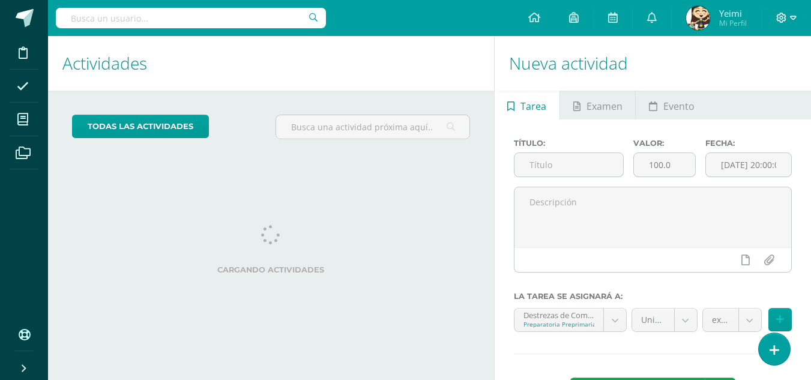
click at [781, 19] on icon at bounding box center [781, 18] width 10 height 10
click at [477, 142] on div "todas las Actividades No tienes actividades Échale un vistazo a los demás perío…" at bounding box center [271, 132] width 446 height 82
click at [530, 14] on icon at bounding box center [534, 17] width 12 height 11
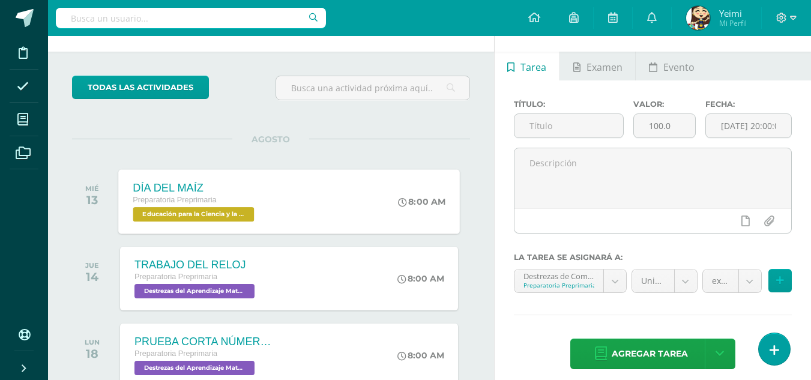
scroll to position [60, 0]
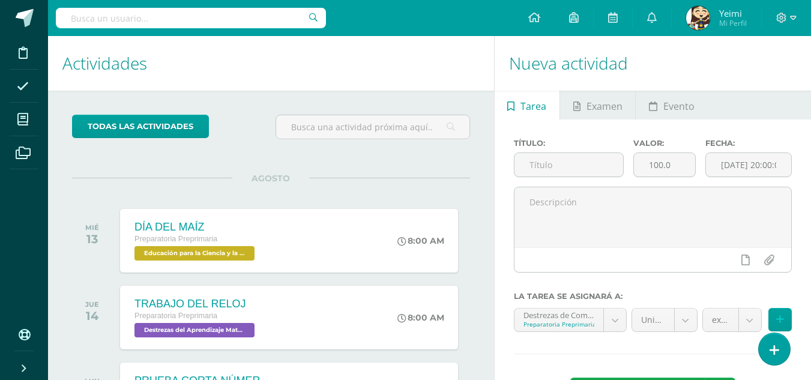
scroll to position [50, 0]
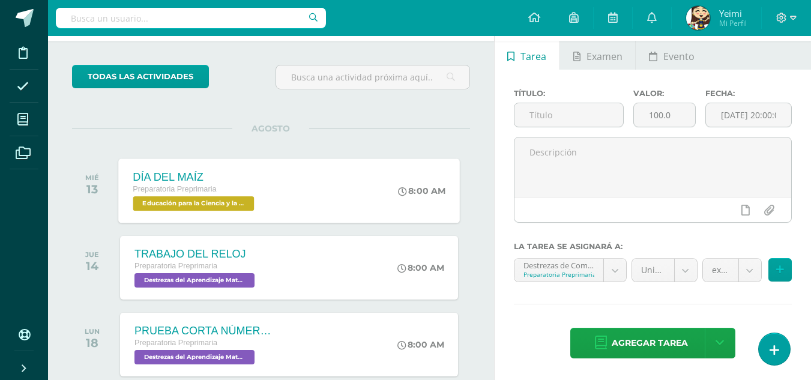
click at [221, 182] on div "DÍA DEL MAÍZ" at bounding box center [195, 176] width 124 height 13
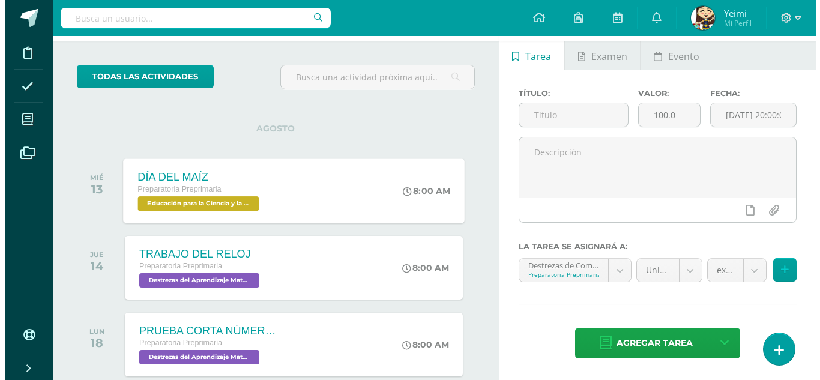
scroll to position [0, 0]
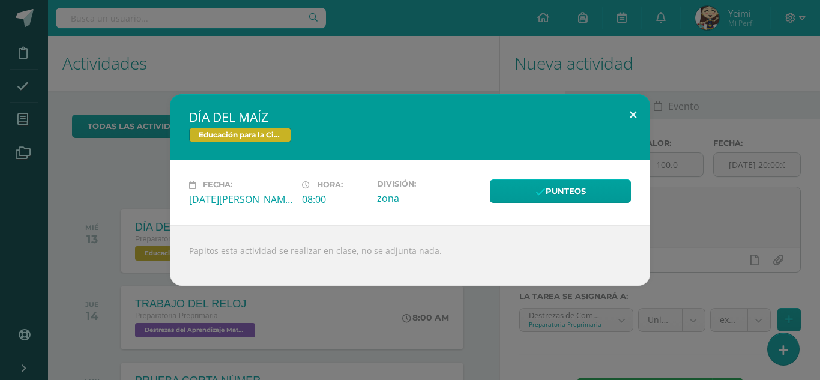
click at [638, 115] on button at bounding box center [633, 114] width 34 height 41
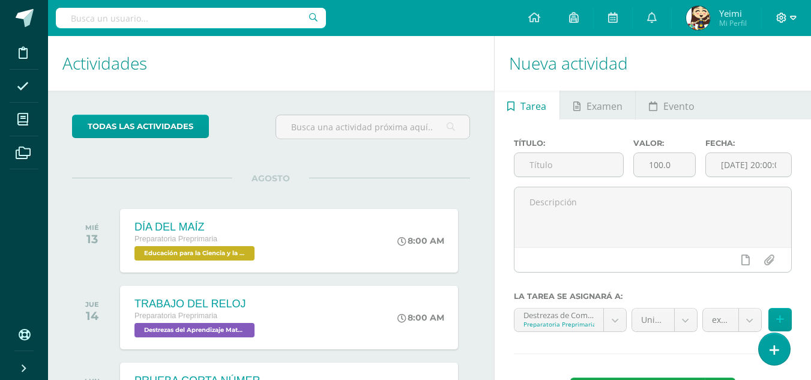
click at [778, 16] on icon at bounding box center [781, 18] width 11 height 11
click at [751, 83] on span "Cerrar sesión" at bounding box center [755, 81] width 54 height 11
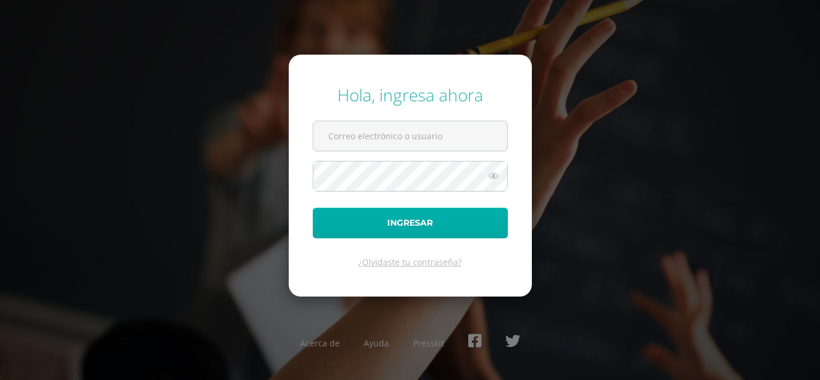
type input "[EMAIL_ADDRESS][DOMAIN_NAME]"
click at [425, 227] on button "Ingresar" at bounding box center [410, 223] width 195 height 31
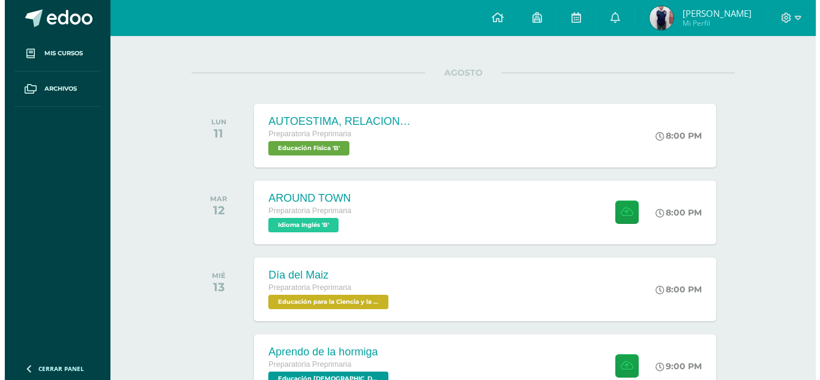
scroll to position [120, 0]
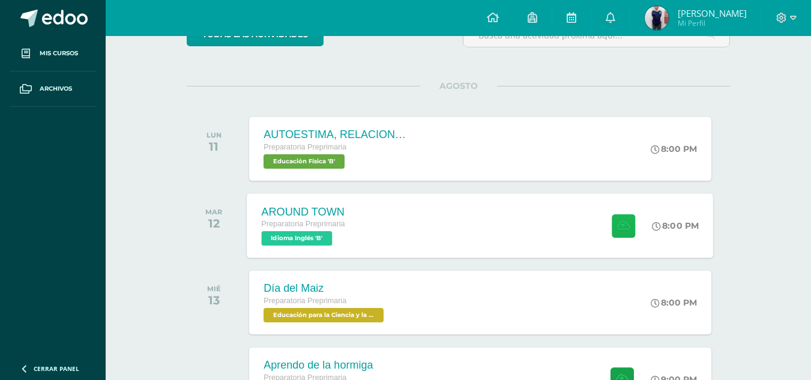
click at [614, 221] on button at bounding box center [622, 225] width 23 height 23
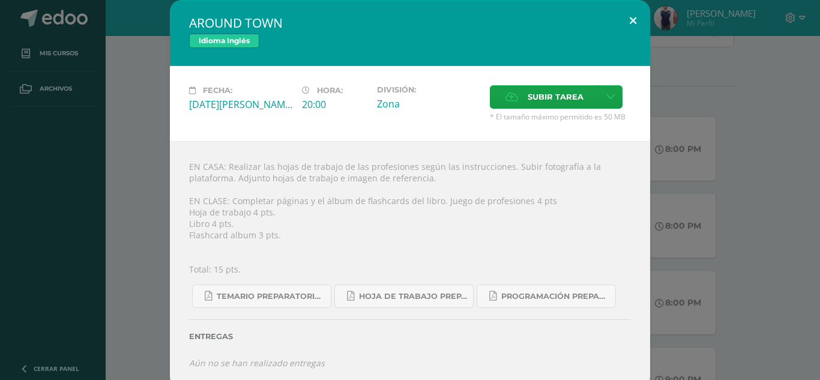
click at [624, 22] on button at bounding box center [633, 20] width 34 height 41
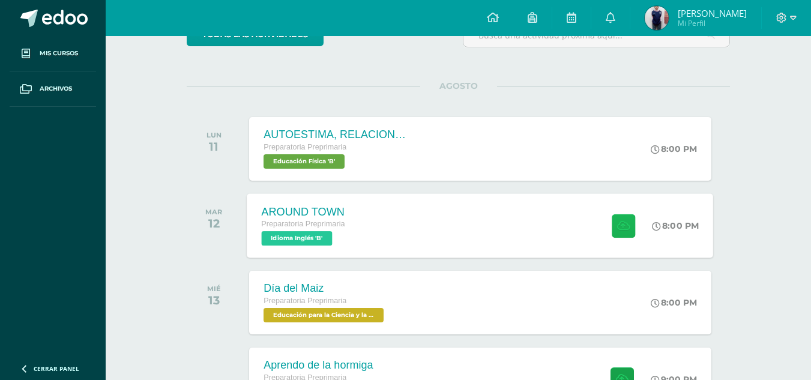
click at [617, 227] on icon at bounding box center [623, 225] width 13 height 10
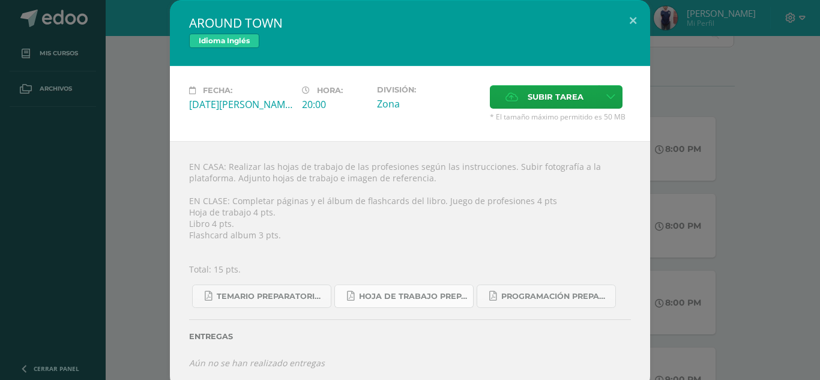
click at [433, 301] on span "Hoja de trabajo PREPARATORIA1.pdf" at bounding box center [413, 297] width 108 height 10
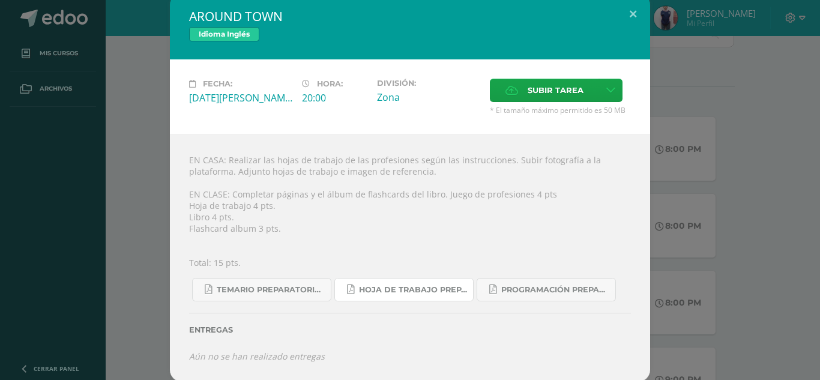
scroll to position [8, 0]
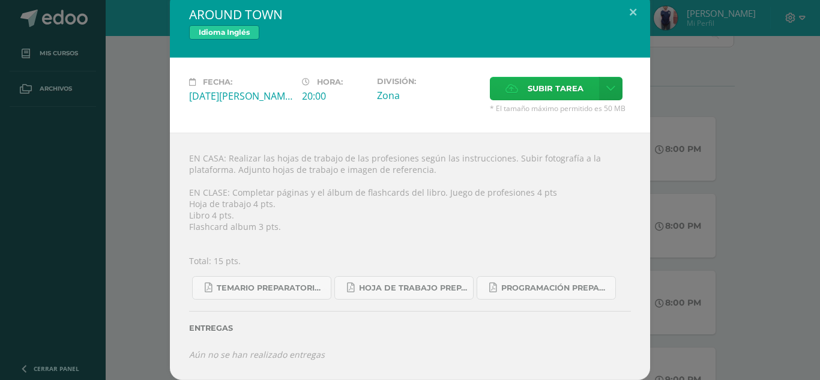
click at [581, 91] on label "Subir tarea" at bounding box center [544, 88] width 109 height 23
click at [0, 0] on input "Subir tarea" at bounding box center [0, 0] width 0 height 0
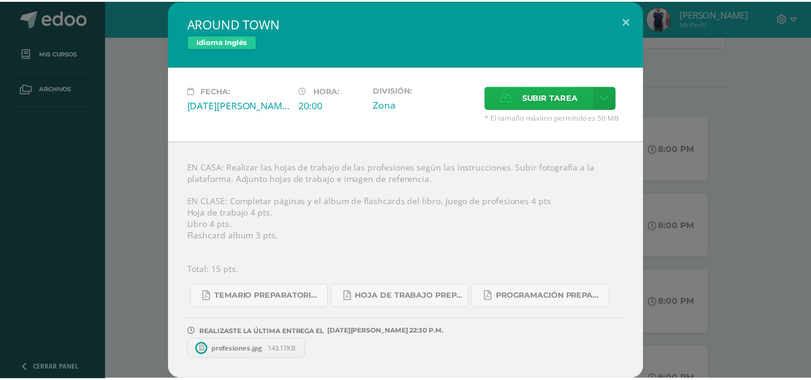
scroll to position [0, 0]
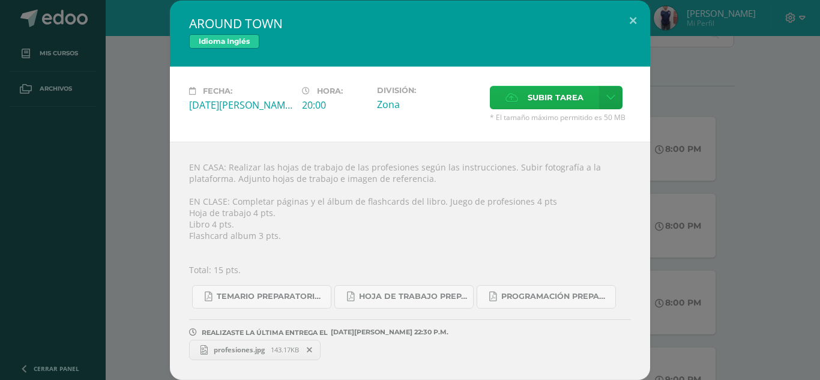
click at [556, 98] on span "Subir tarea" at bounding box center [555, 97] width 56 height 22
click at [0, 0] on input "Subir tarea" at bounding box center [0, 0] width 0 height 0
click at [257, 351] on span "profesiones.jpg" at bounding box center [239, 349] width 63 height 9
click at [364, 350] on span "Ingles 2.jpg" at bounding box center [365, 349] width 49 height 9
click at [629, 22] on button at bounding box center [633, 21] width 34 height 41
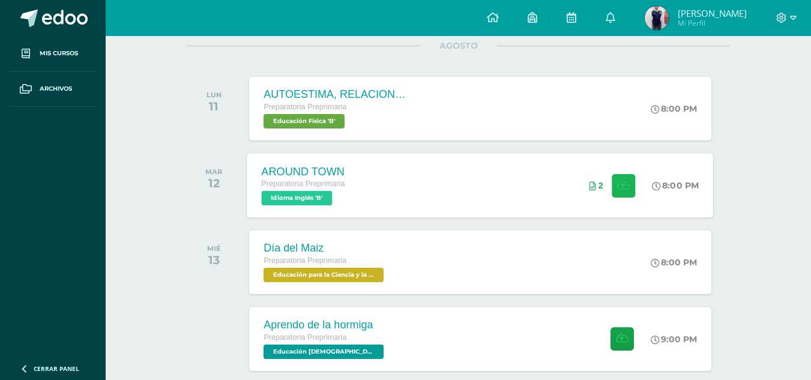
scroll to position [180, 0]
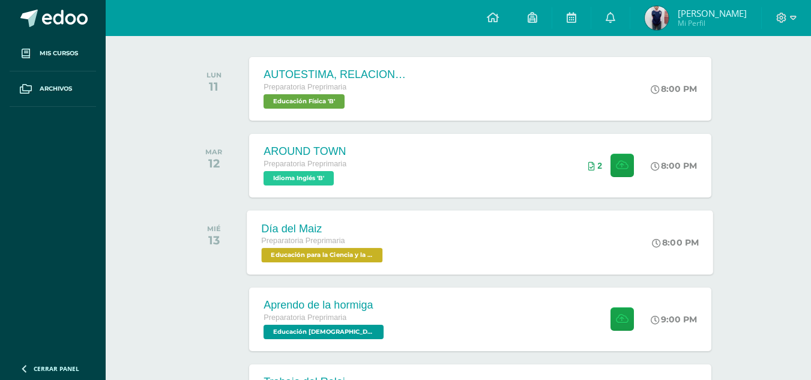
click at [346, 230] on div "Día del Maiz" at bounding box center [324, 228] width 124 height 13
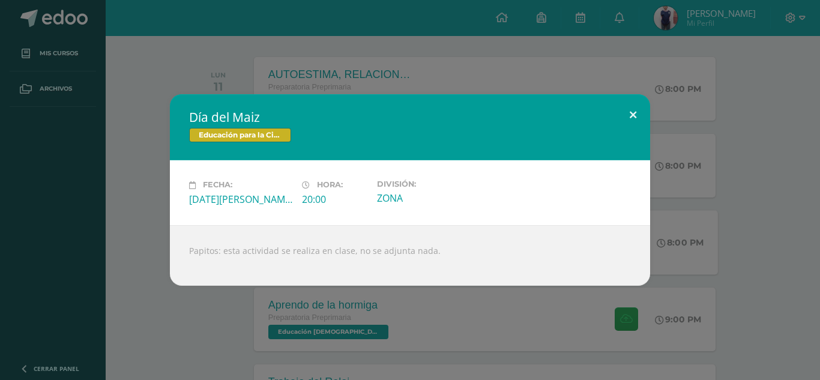
click at [635, 113] on button at bounding box center [633, 114] width 34 height 41
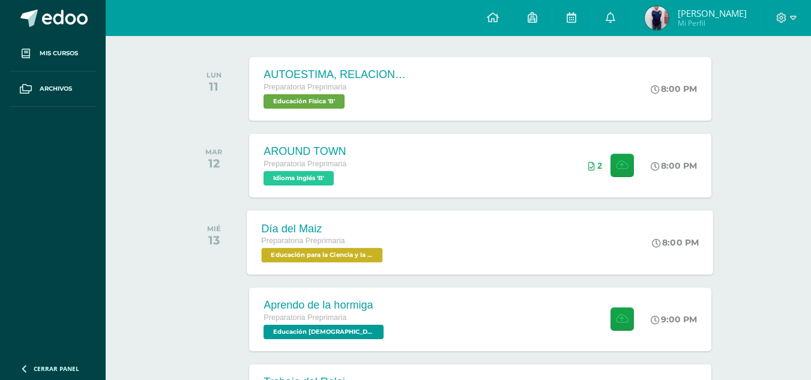
click at [429, 75] on div "AUTOESTIMA, RELACIONES INTERPERSONALES Y VALORES Preparatoria Preprimaria Educa…" at bounding box center [479, 89] width 461 height 64
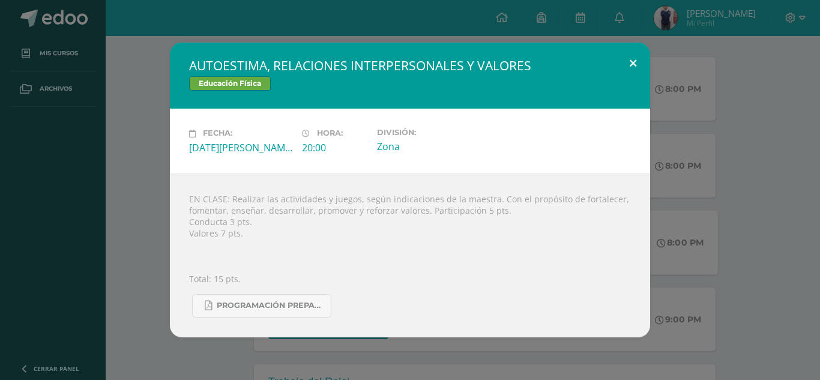
click at [634, 61] on button at bounding box center [633, 63] width 34 height 41
